Goal: Task Accomplishment & Management: Use online tool/utility

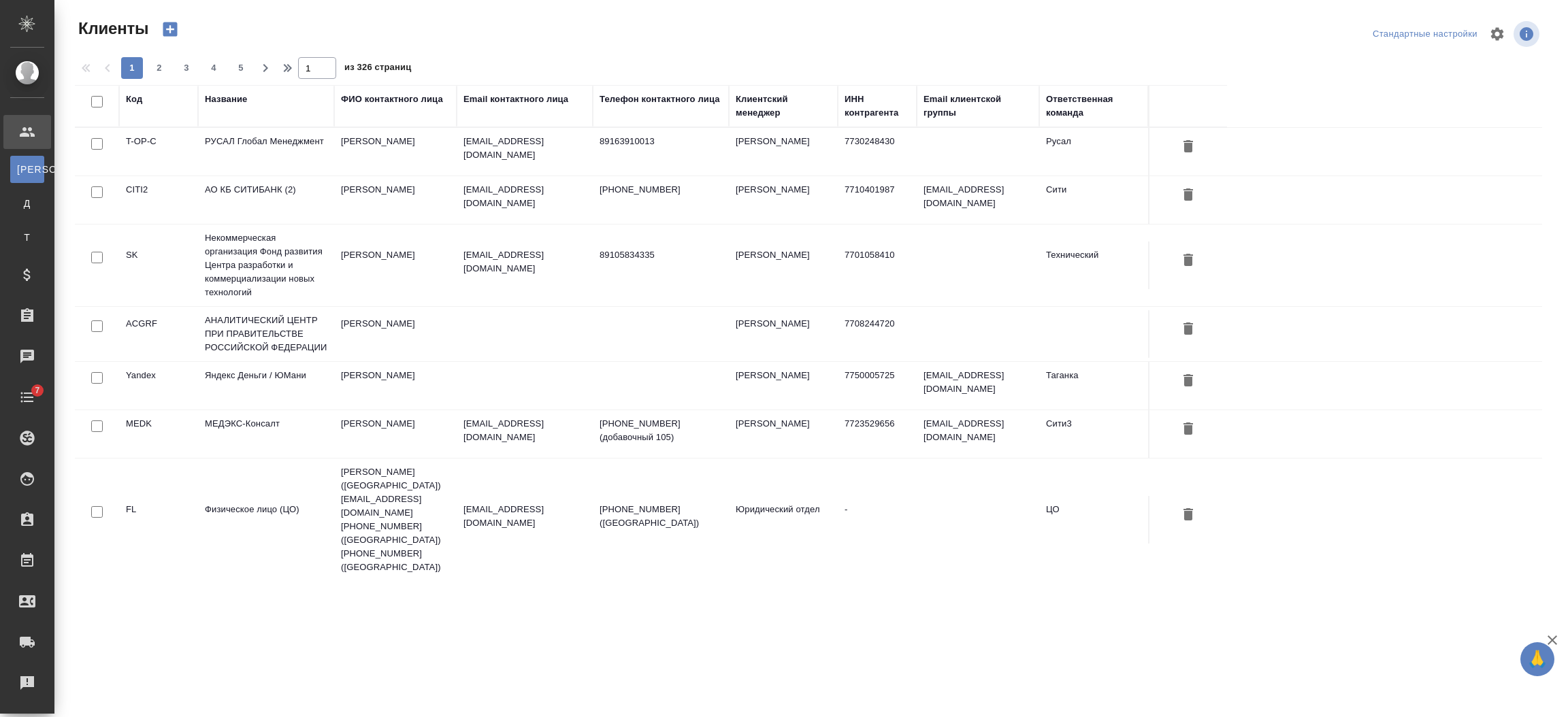
select select "RU"
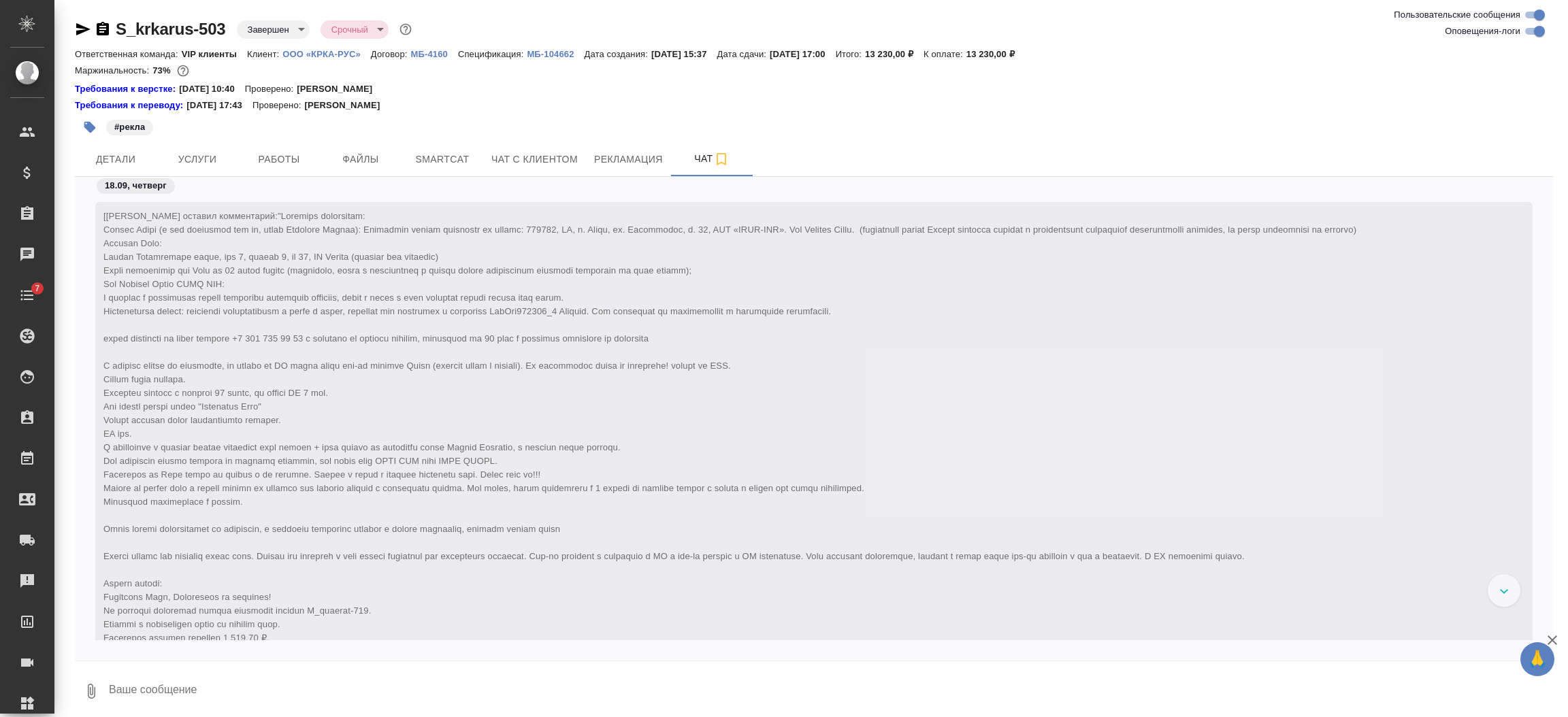
click at [289, 30] on body "🙏 .cls-1 fill:#fff; AWATERA [PERSON_NAME] Спецификации Заказы Чаты 7 Todo Проек…" at bounding box center [784, 358] width 1568 height 717
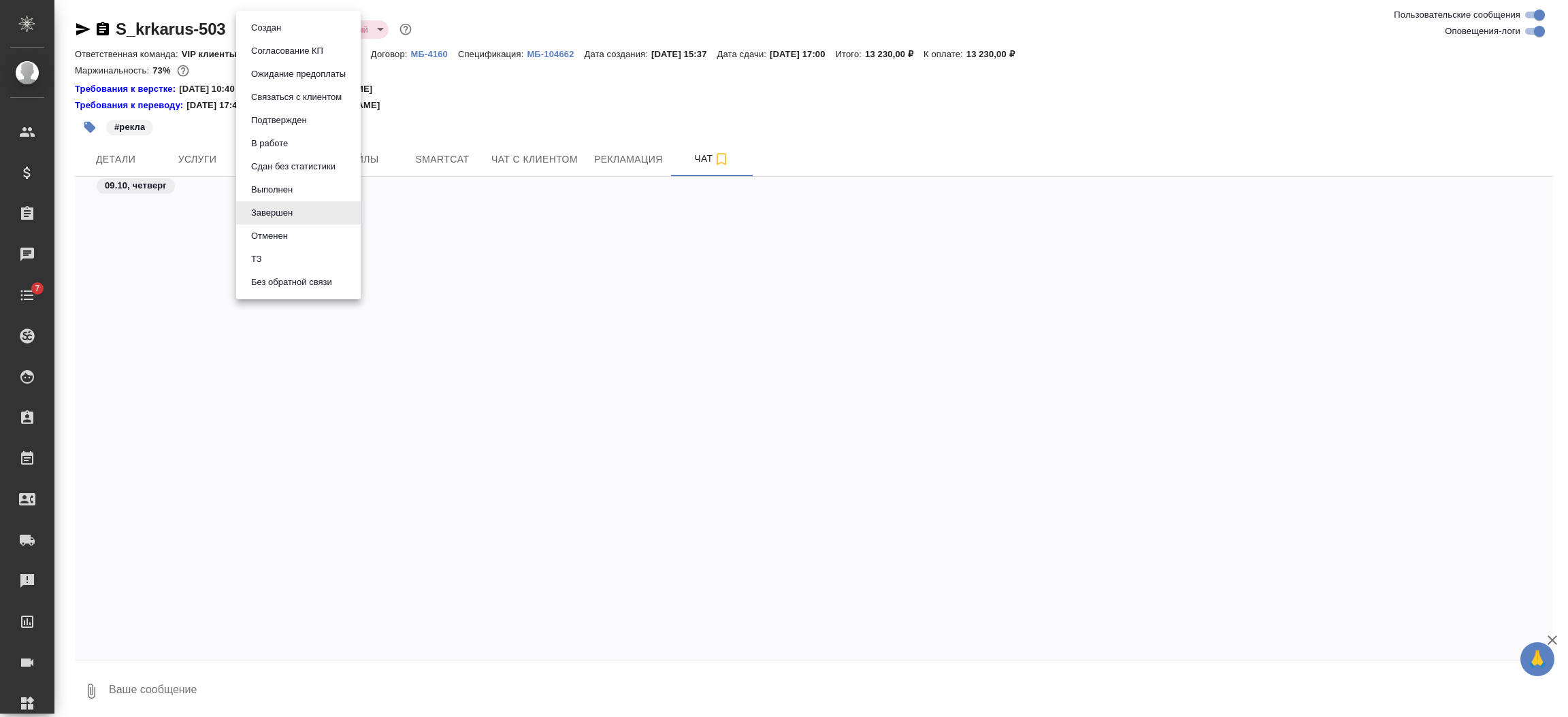
scroll to position [100319, 0]
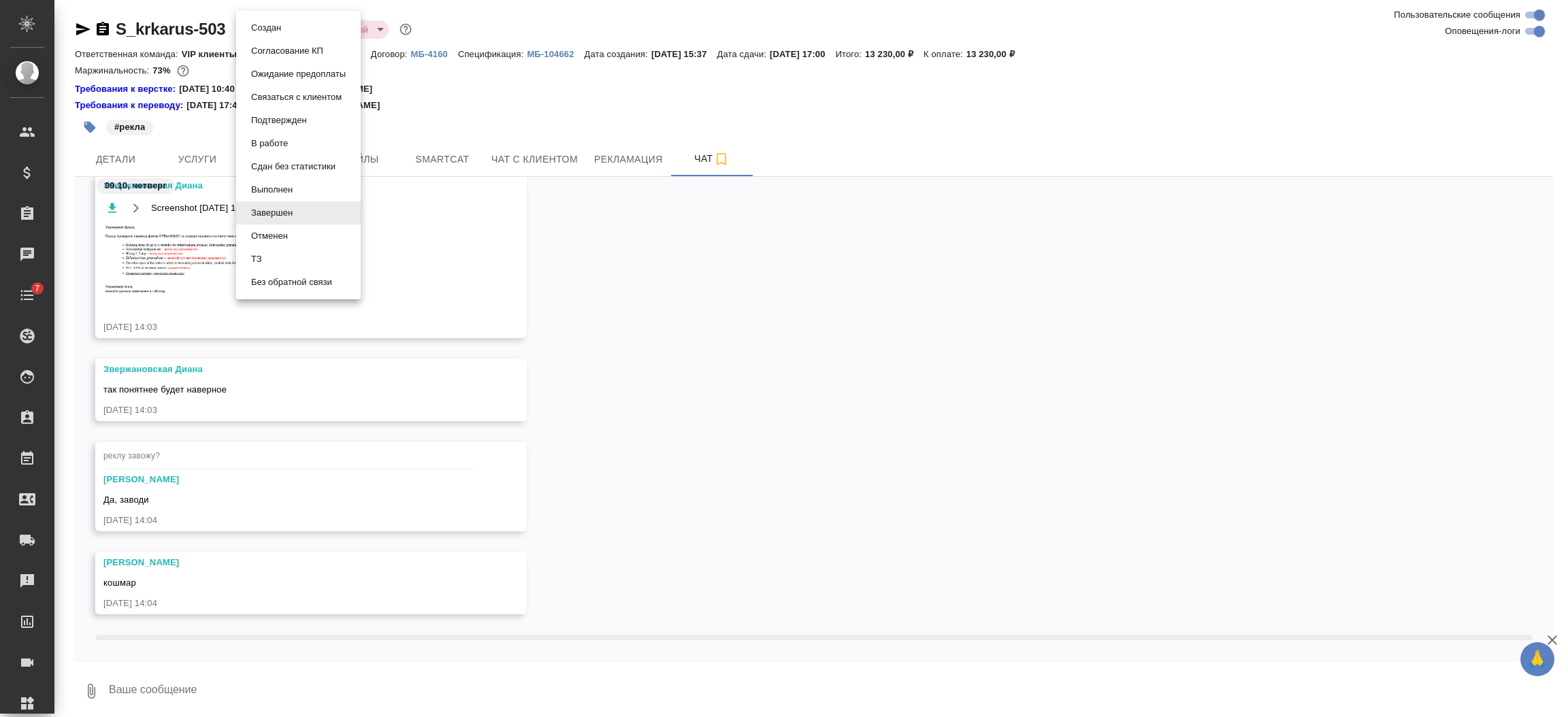
click at [284, 166] on button "Сдан без статистики" at bounding box center [293, 167] width 92 height 15
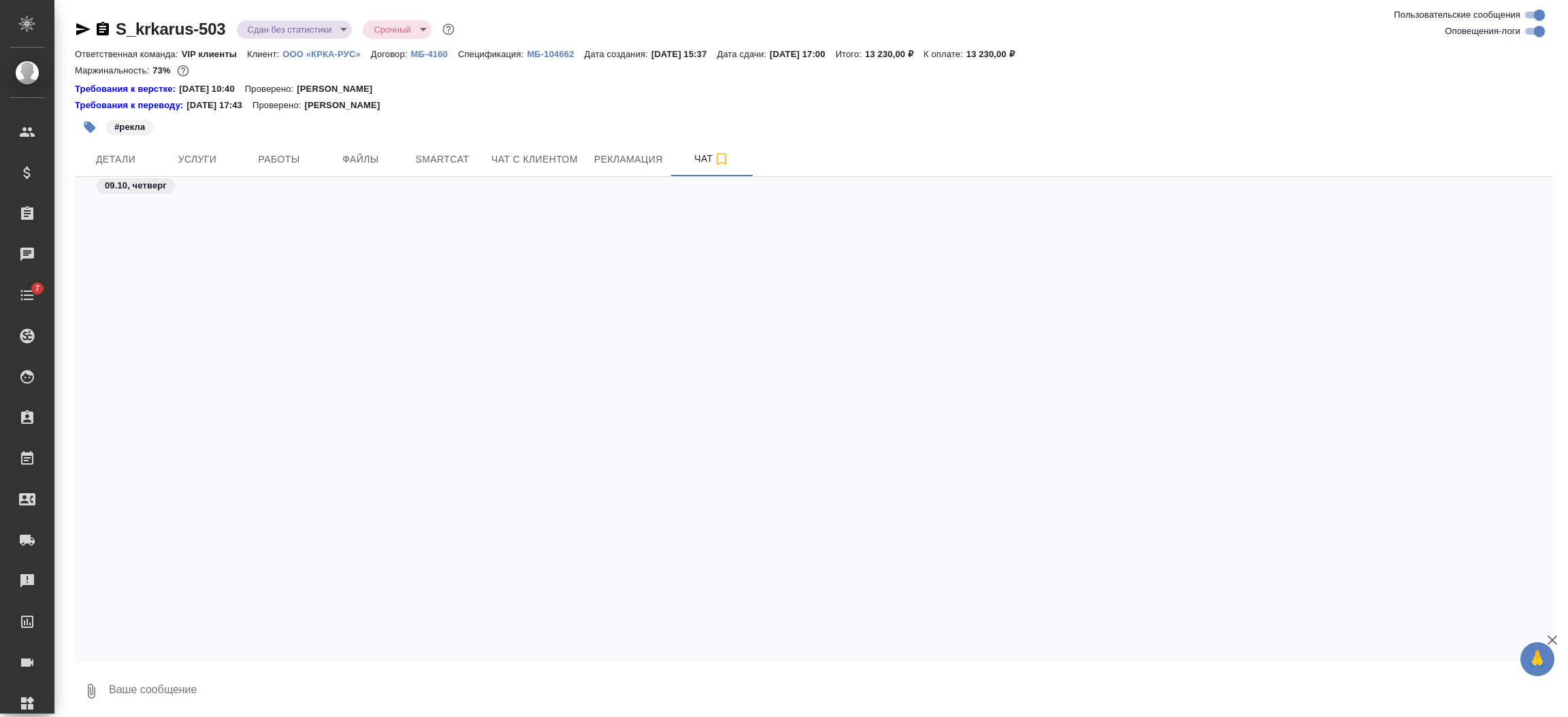
scroll to position [100459, 0]
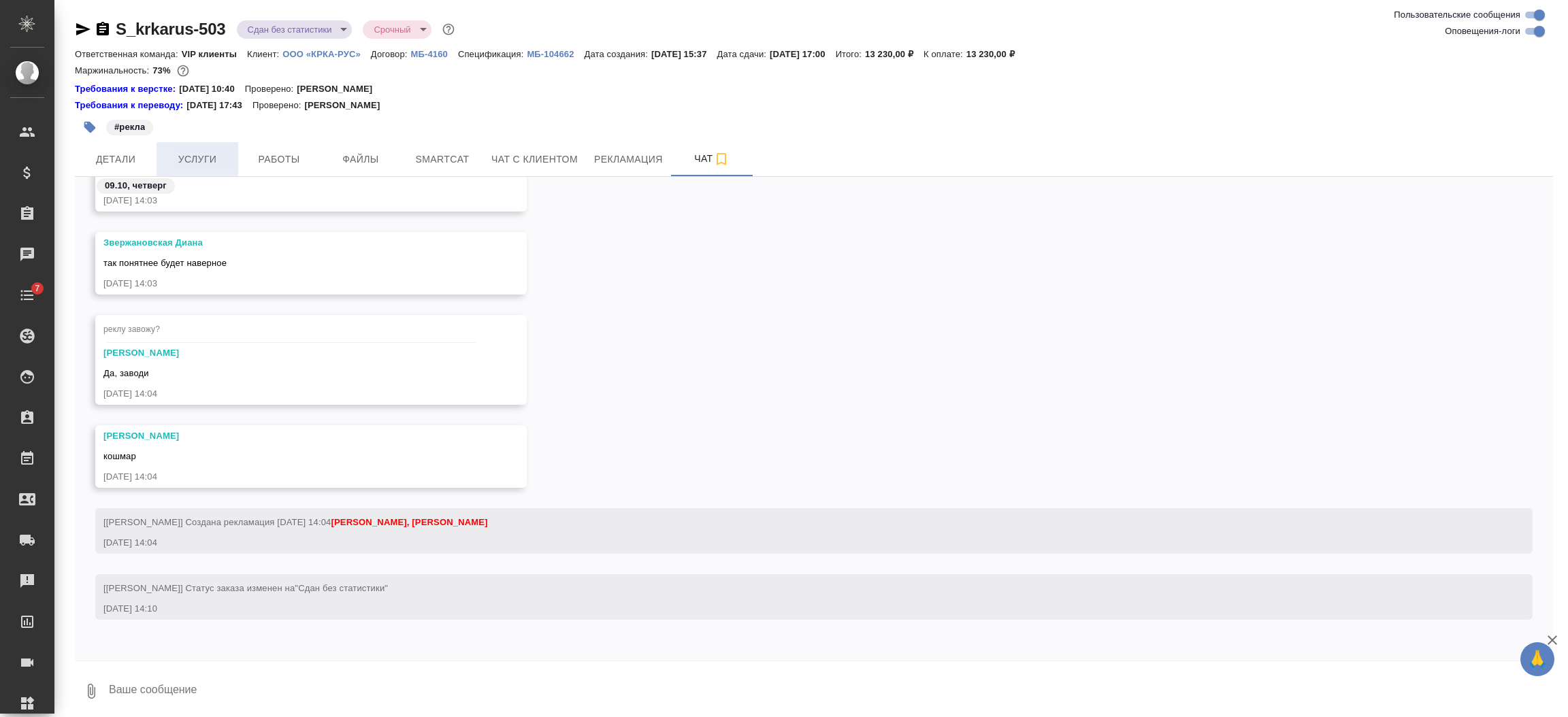
click at [174, 157] on span "Услуги" at bounding box center [197, 160] width 65 height 17
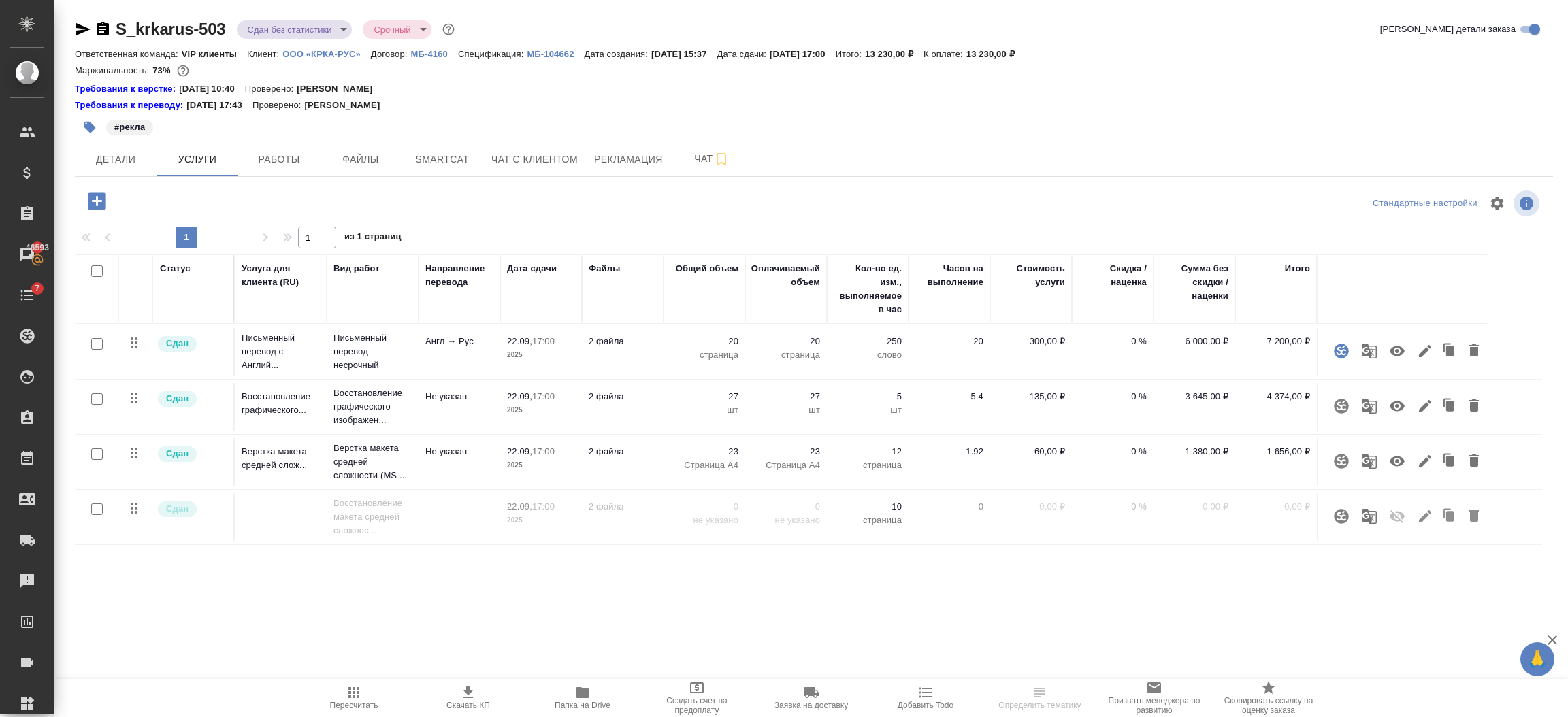
click at [103, 203] on icon "button" at bounding box center [97, 201] width 18 height 18
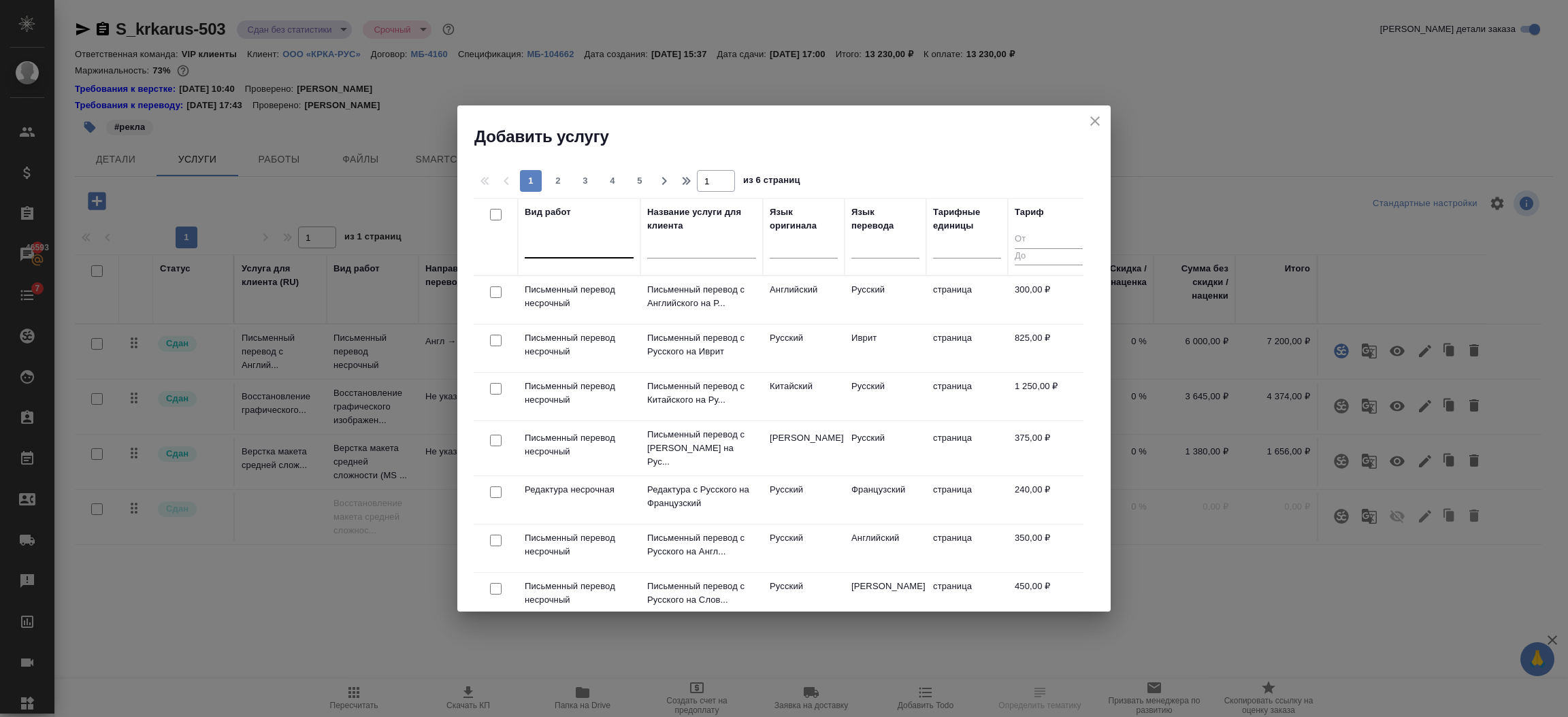
click at [539, 247] on div at bounding box center [580, 245] width 109 height 20
type input "kbyu"
drag, startPoint x: 566, startPoint y: 242, endPoint x: 520, endPoint y: 247, distance: 46.3
click at [520, 247] on th "Вид работ 0 results available. Select is focused ,type to refine list, press Do…" at bounding box center [579, 237] width 123 height 78
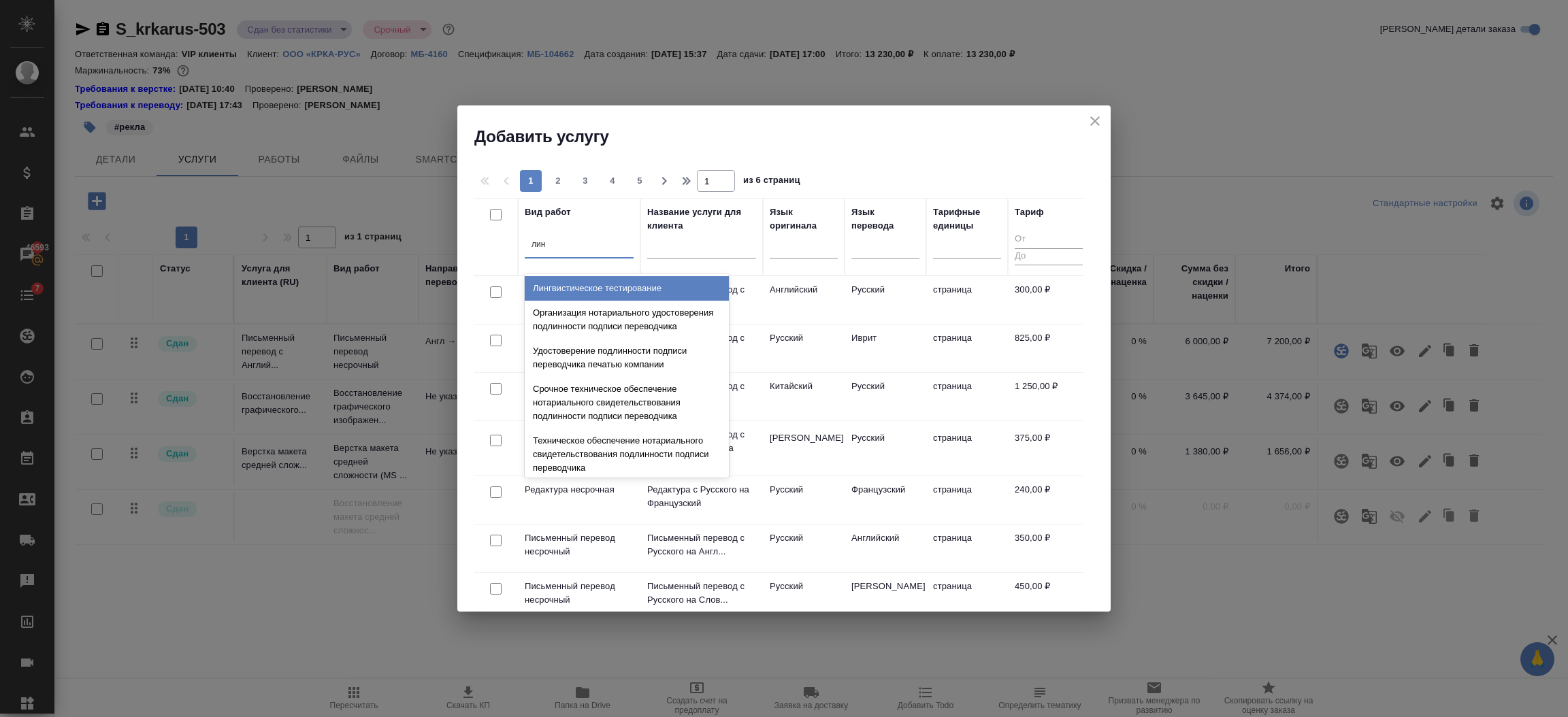
type input "линг"
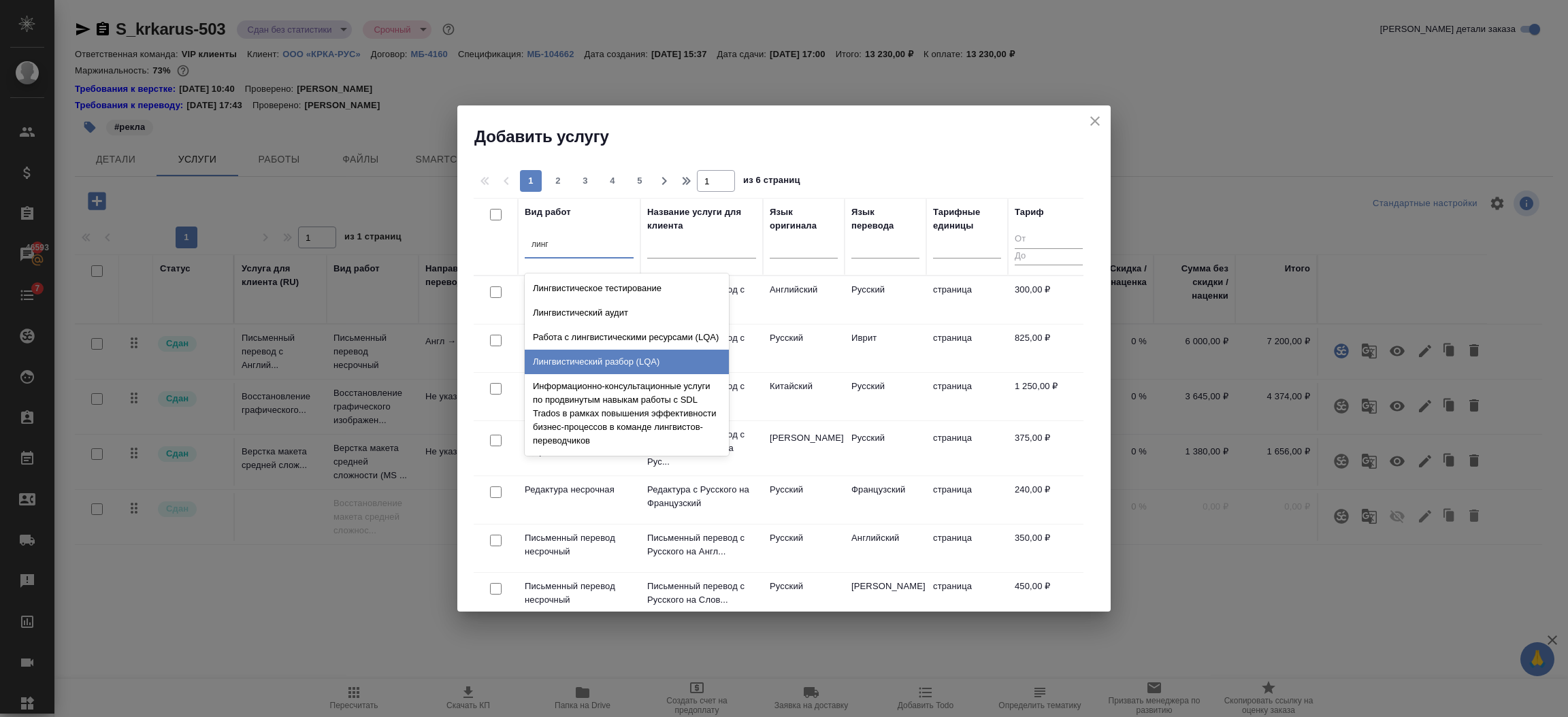
click at [622, 350] on div "Лингвистический разбор (LQA)" at bounding box center [627, 361] width 204 height 24
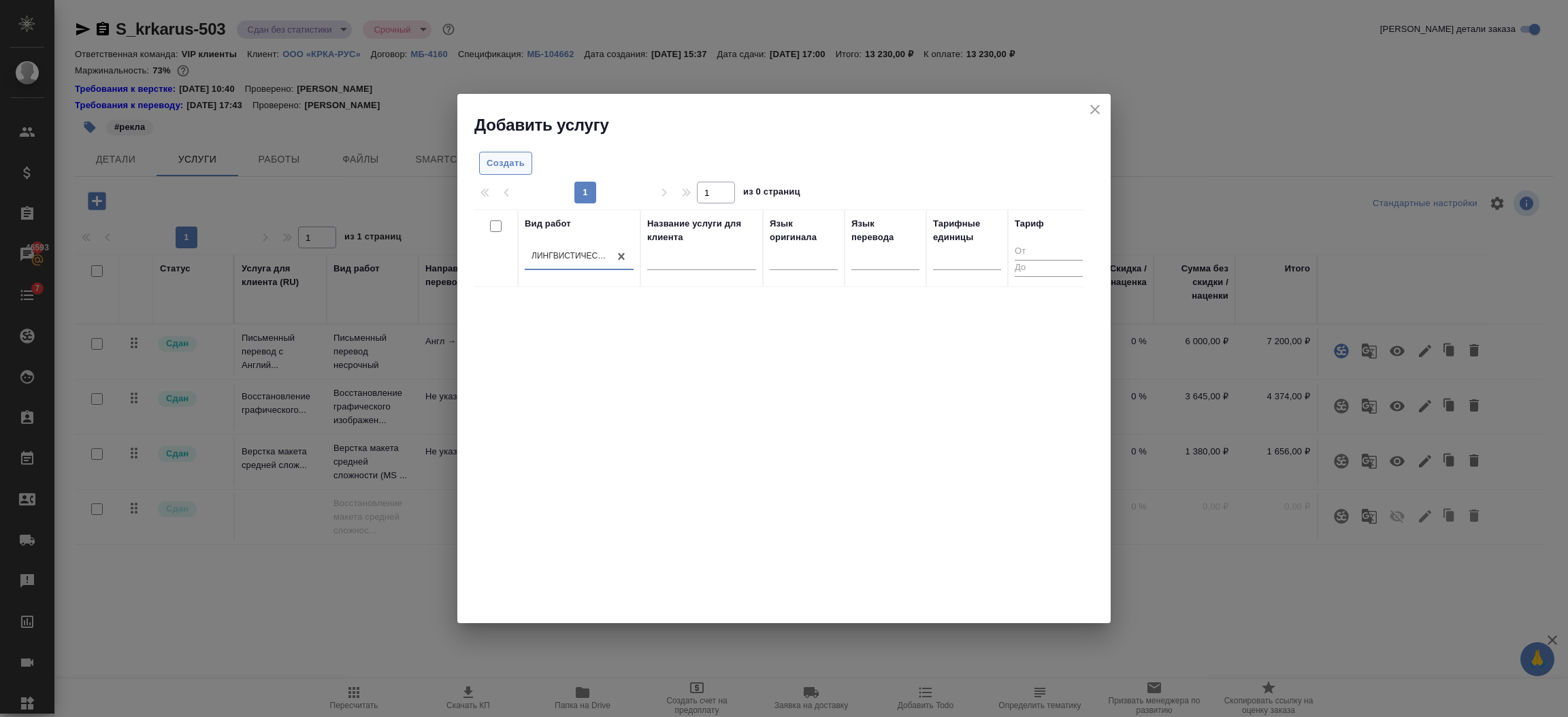
click at [516, 166] on span "Создать" at bounding box center [505, 163] width 39 height 15
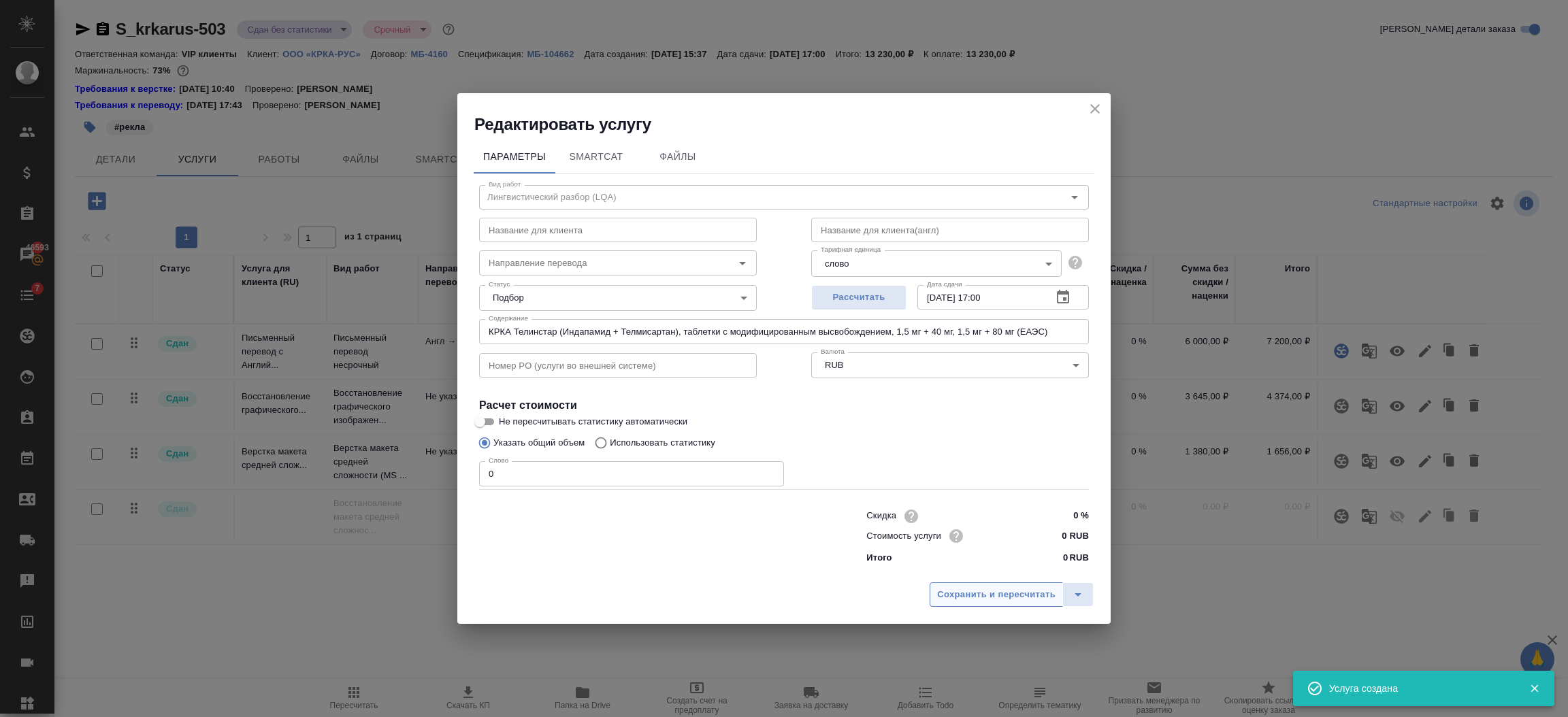
click at [1016, 594] on span "Сохранить и пересчитать" at bounding box center [996, 594] width 118 height 15
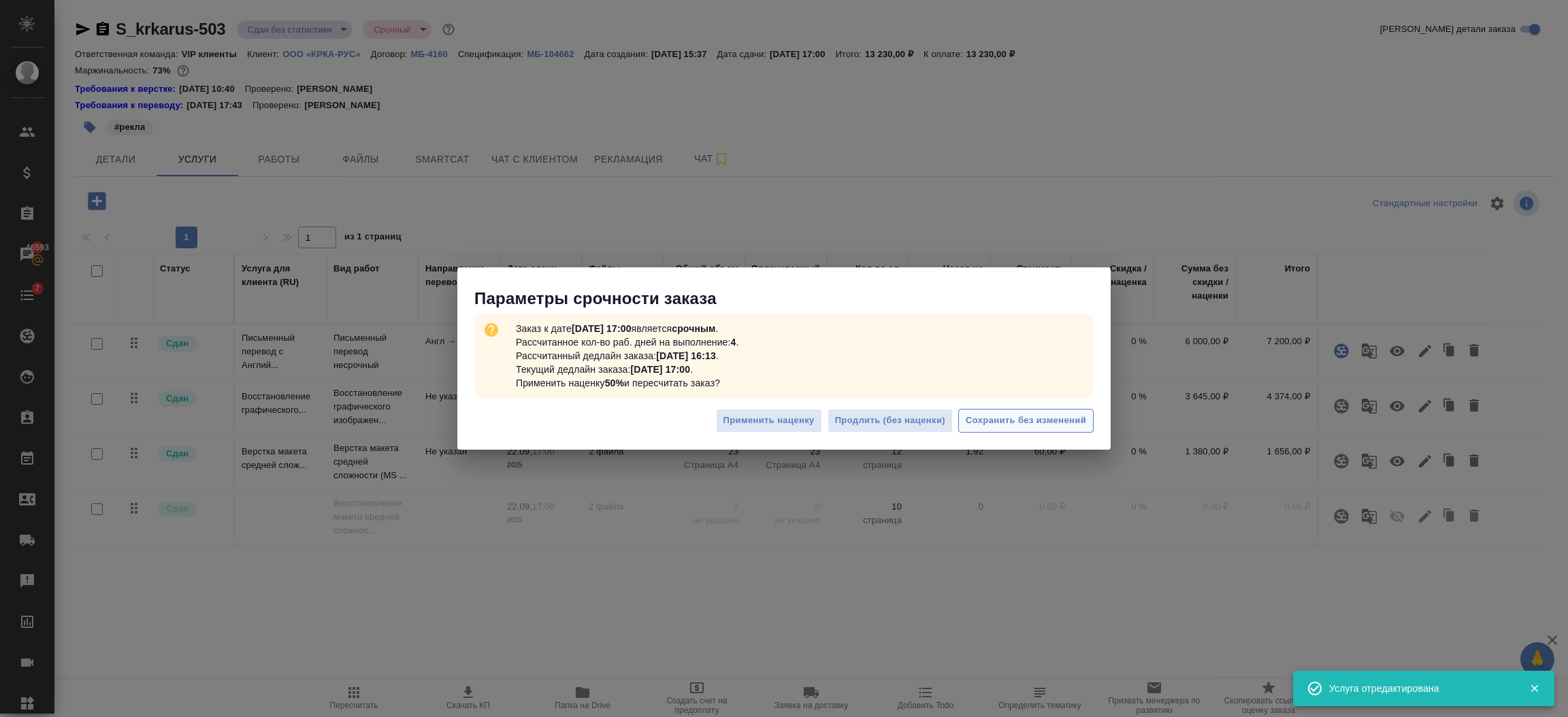
click at [1017, 422] on span "Сохранить без изменений" at bounding box center [1026, 420] width 120 height 15
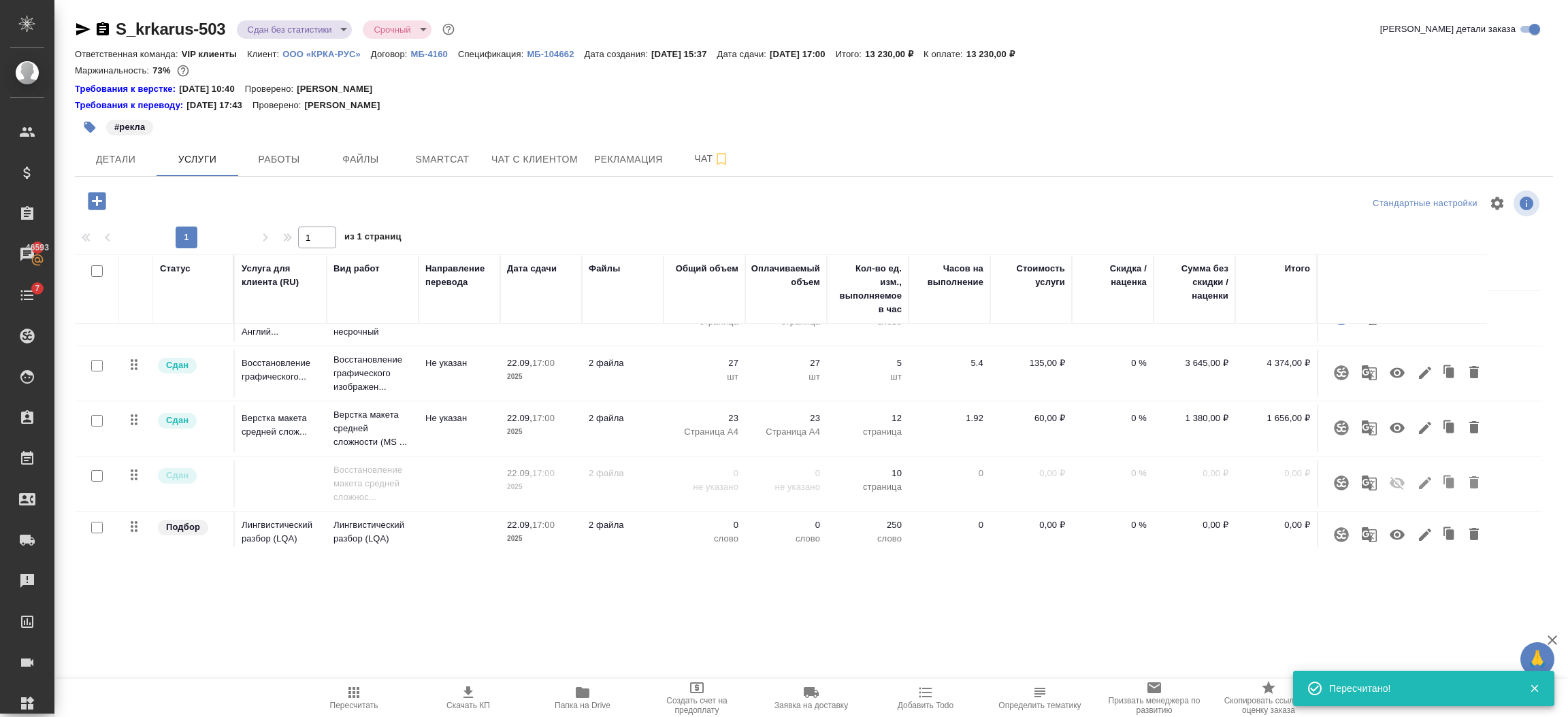
scroll to position [47, 0]
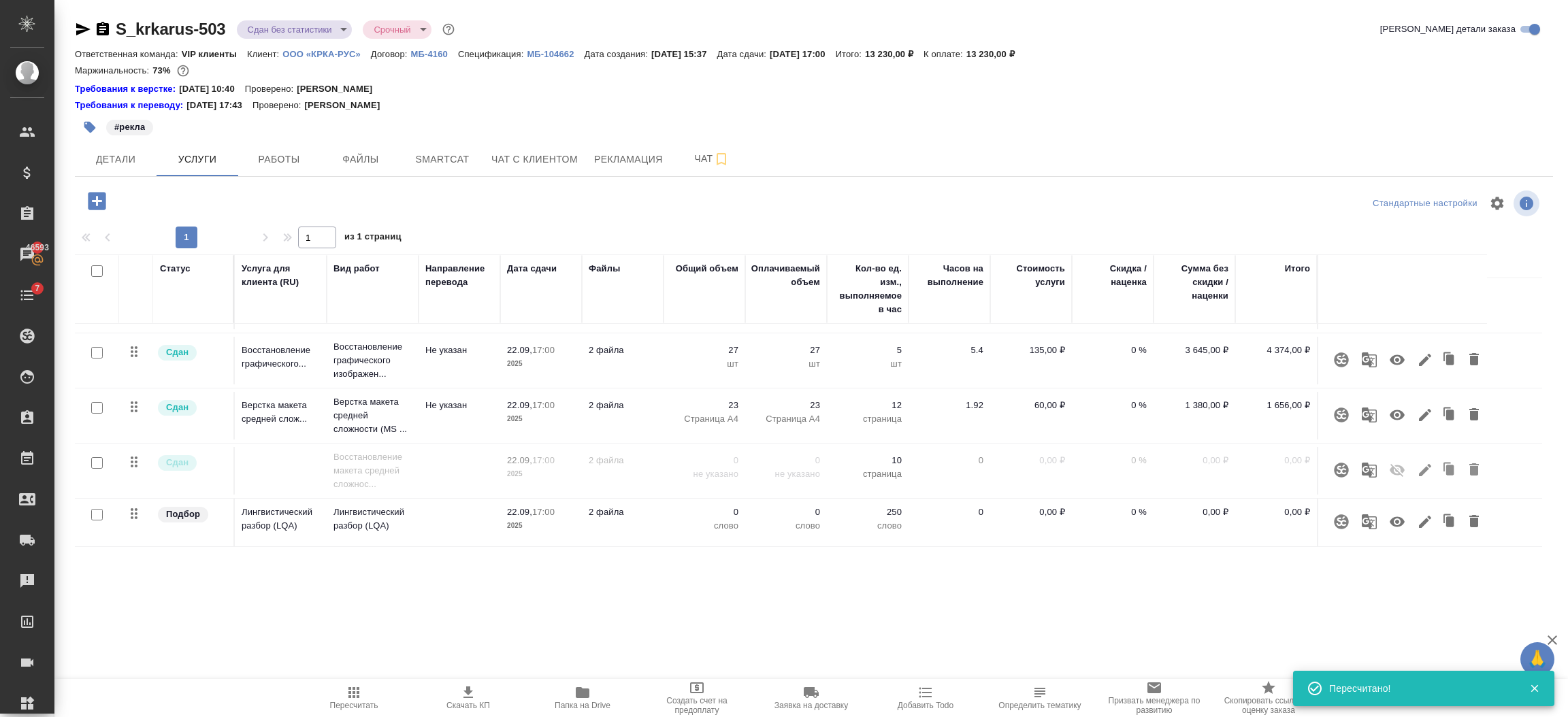
click at [1400, 516] on icon "button" at bounding box center [1397, 522] width 16 height 16
